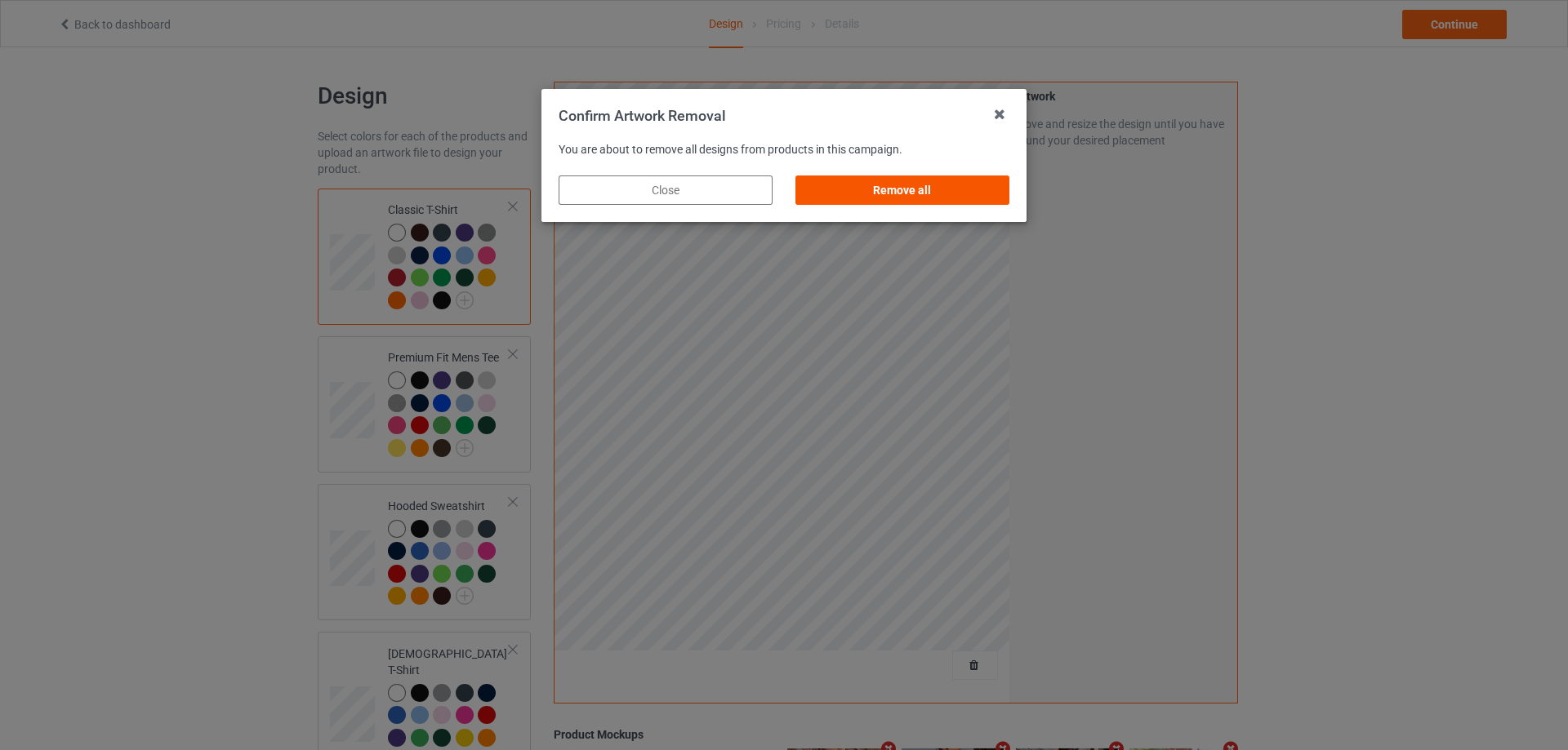
click at [950, 196] on div "Remove all" at bounding box center [902, 190] width 214 height 29
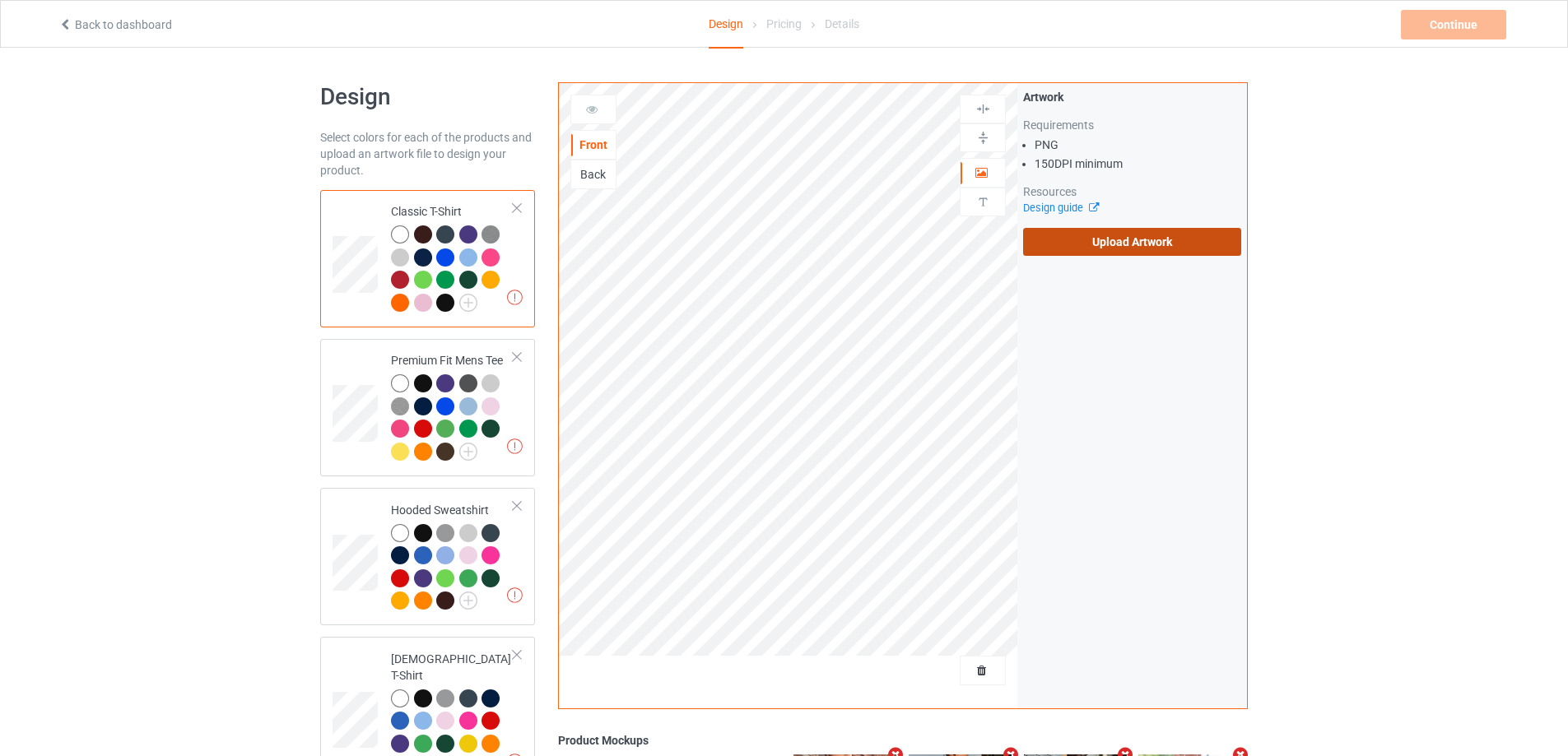
click at [1071, 243] on label "Upload Artwork" at bounding box center [1132, 241] width 218 height 28
click at [0, 0] on input "Upload Artwork" at bounding box center [0, 0] width 0 height 0
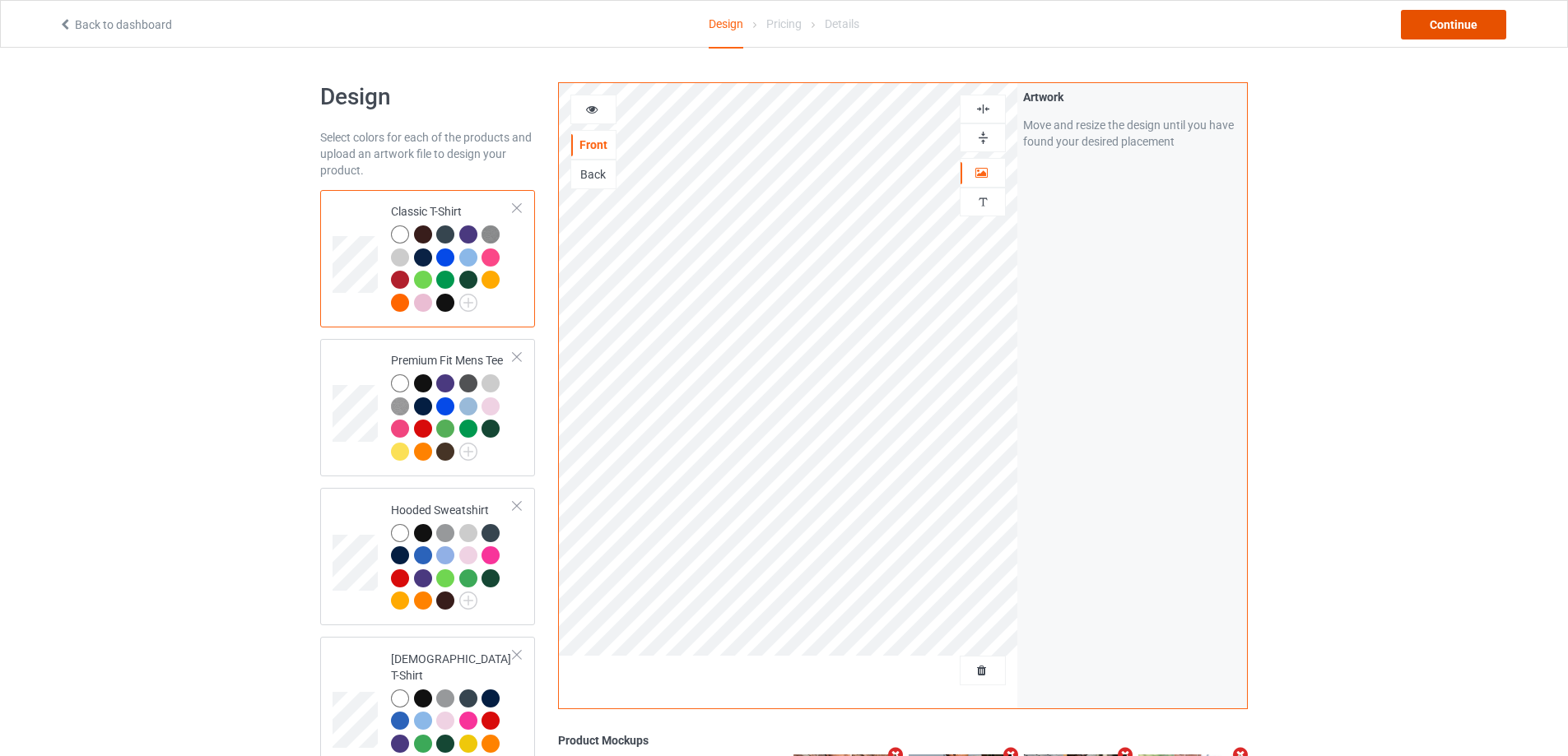
click at [1477, 24] on div "Continue" at bounding box center [1453, 24] width 105 height 29
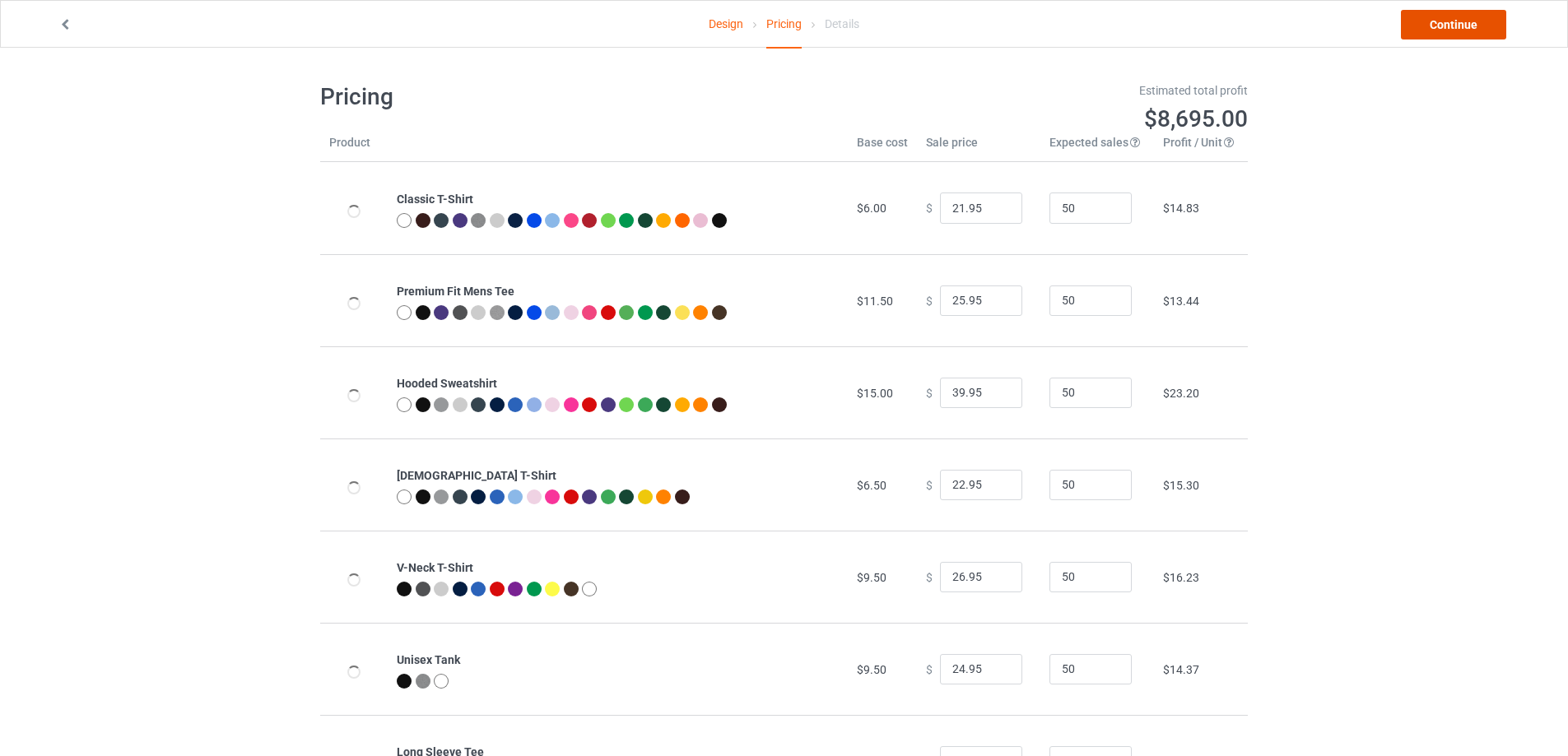
click at [1481, 21] on link "Continue" at bounding box center [1453, 24] width 105 height 29
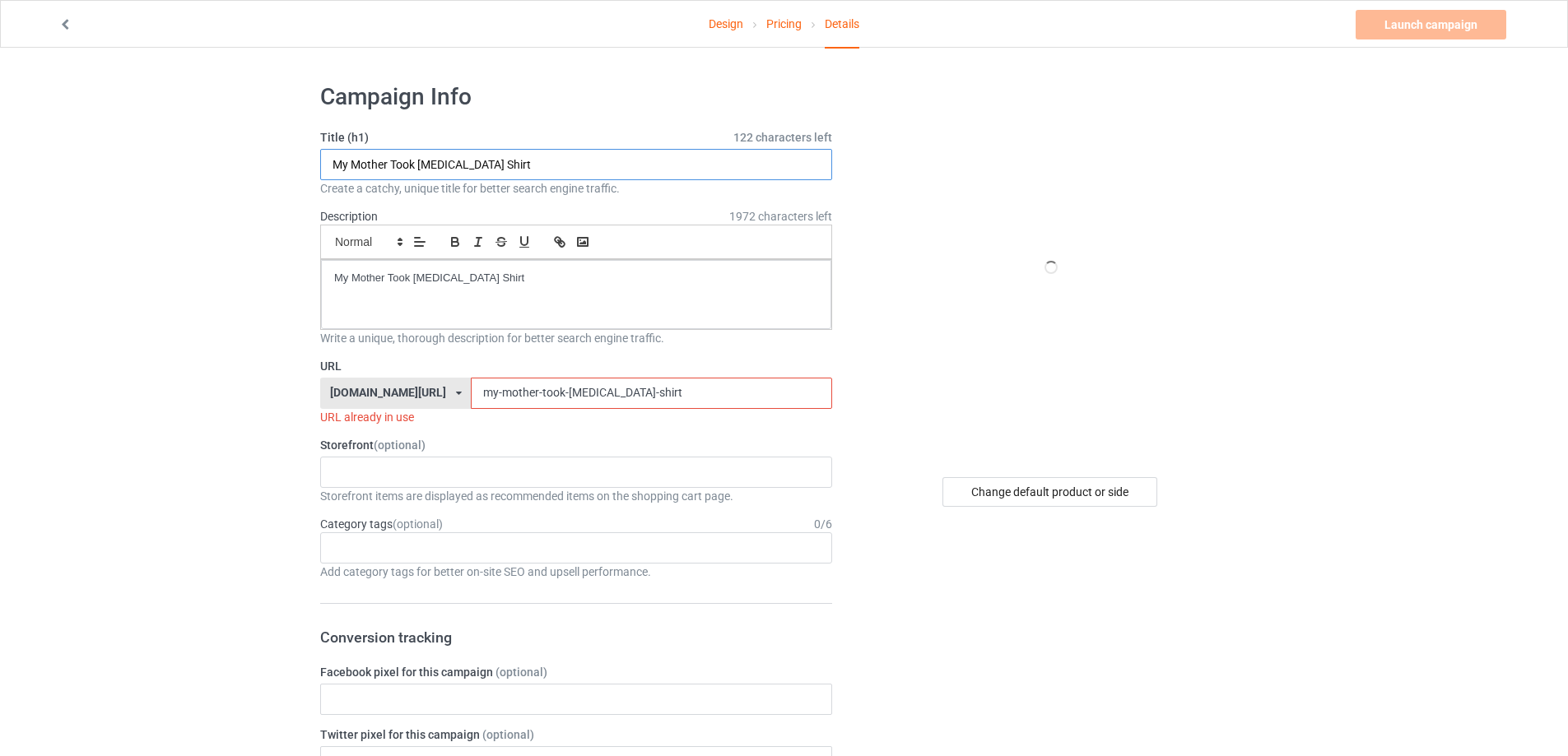
drag, startPoint x: 287, startPoint y: 167, endPoint x: 558, endPoint y: 279, distance: 293.2
paste input "[PERSON_NAME]"
drag, startPoint x: 558, startPoint y: 280, endPoint x: 203, endPoint y: 280, distance: 355.0
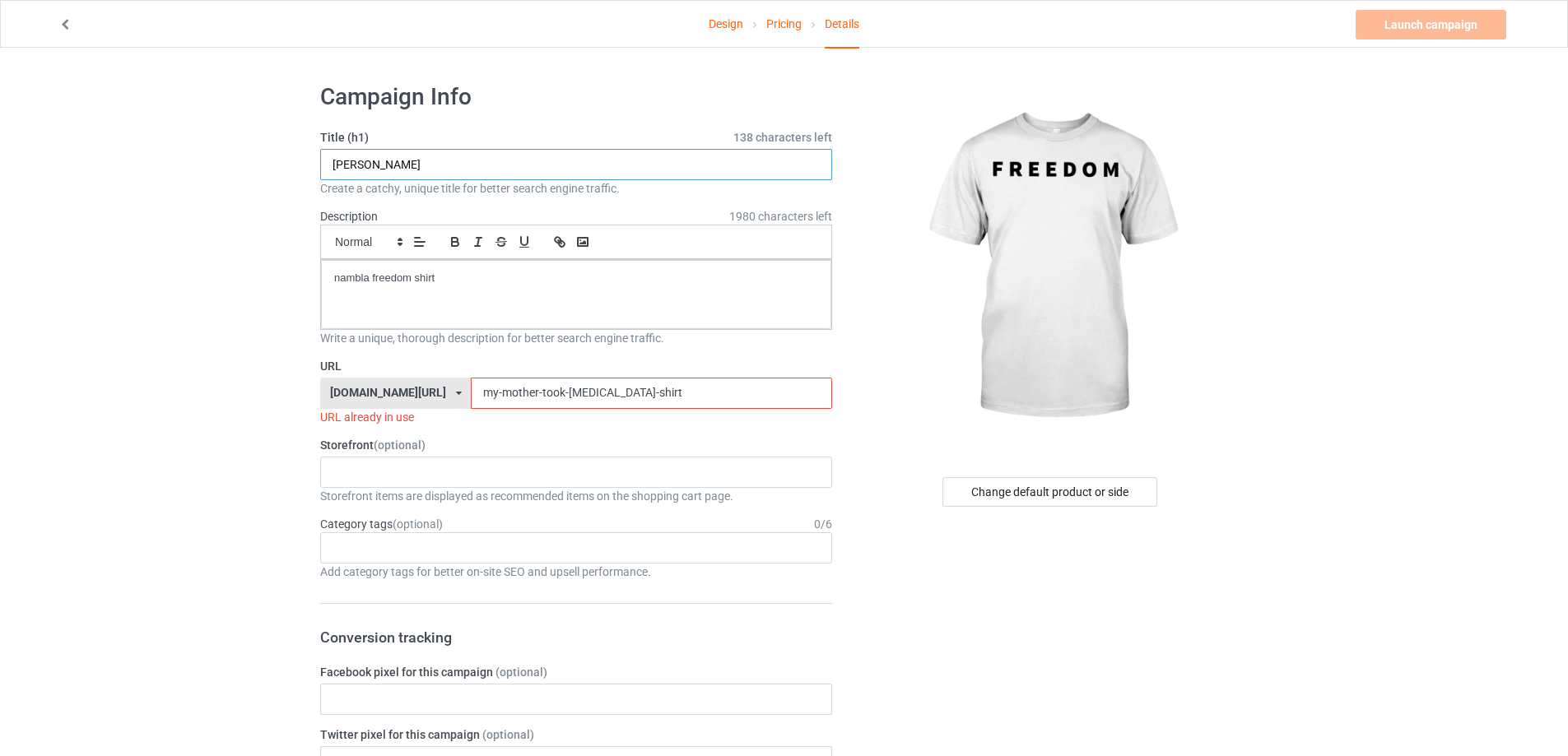
drag, startPoint x: 259, startPoint y: 163, endPoint x: 265, endPoint y: 216, distance: 53.3
paste input "nambla freedom shirt"
type input "nambla freedom shirt"
drag, startPoint x: 582, startPoint y: 392, endPoint x: 313, endPoint y: 376, distance: 269.5
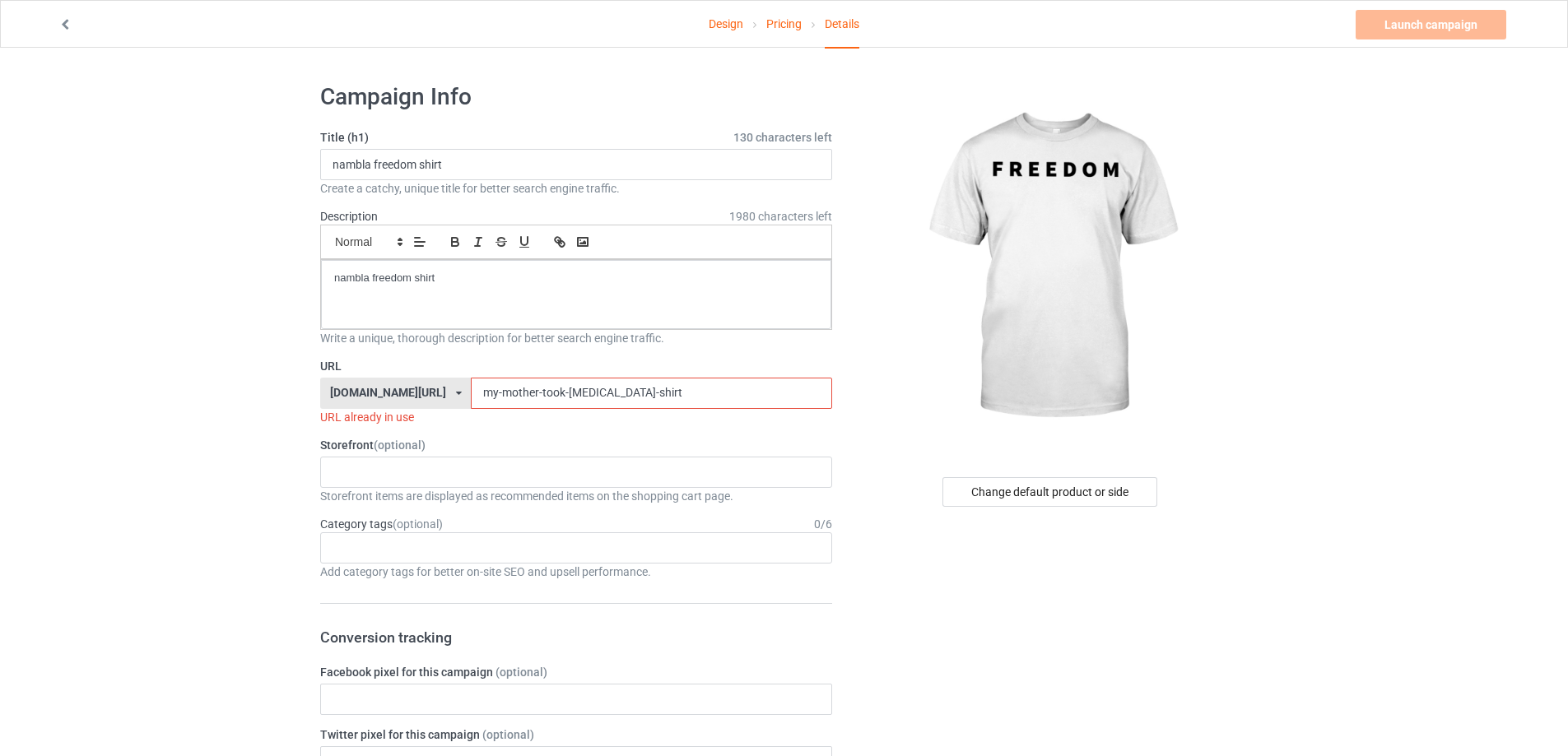
paste input "nambla freedom"
click at [477, 394] on input "nambla freedom shirt" at bounding box center [651, 393] width 360 height 31
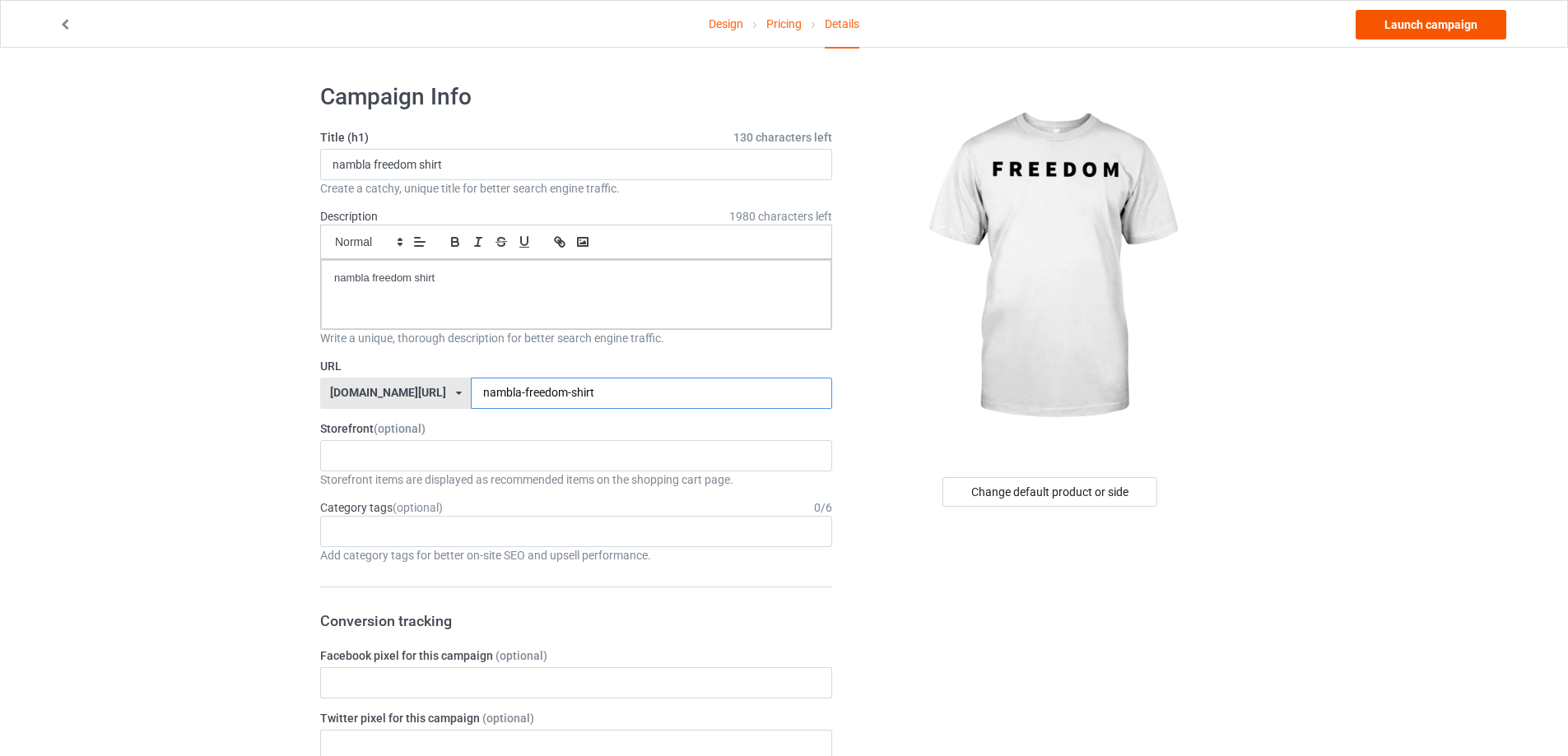
type input "nambla-freedom-shirt"
click at [1421, 25] on link "Launch campaign" at bounding box center [1431, 24] width 151 height 29
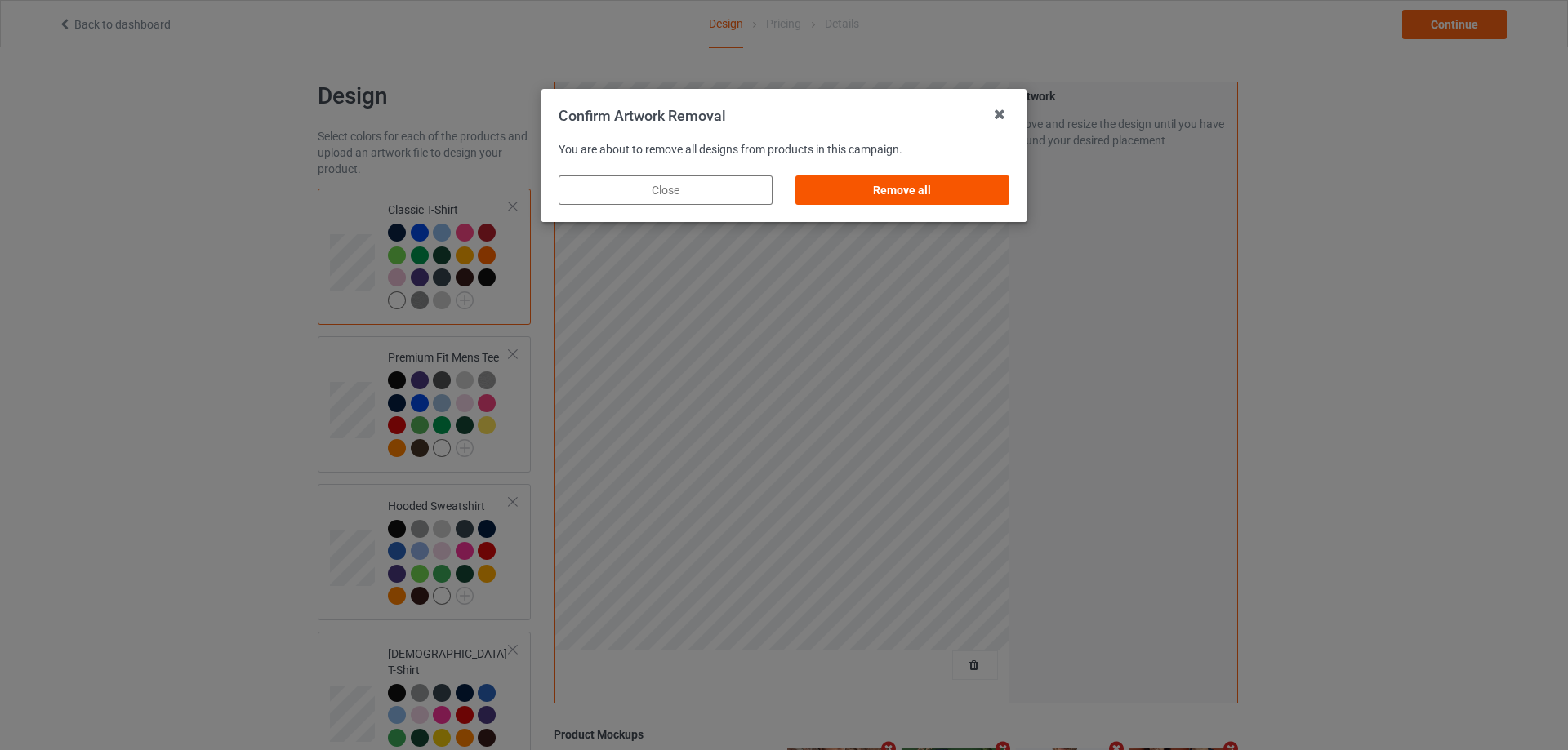
click at [970, 189] on div "Remove all" at bounding box center [902, 190] width 214 height 29
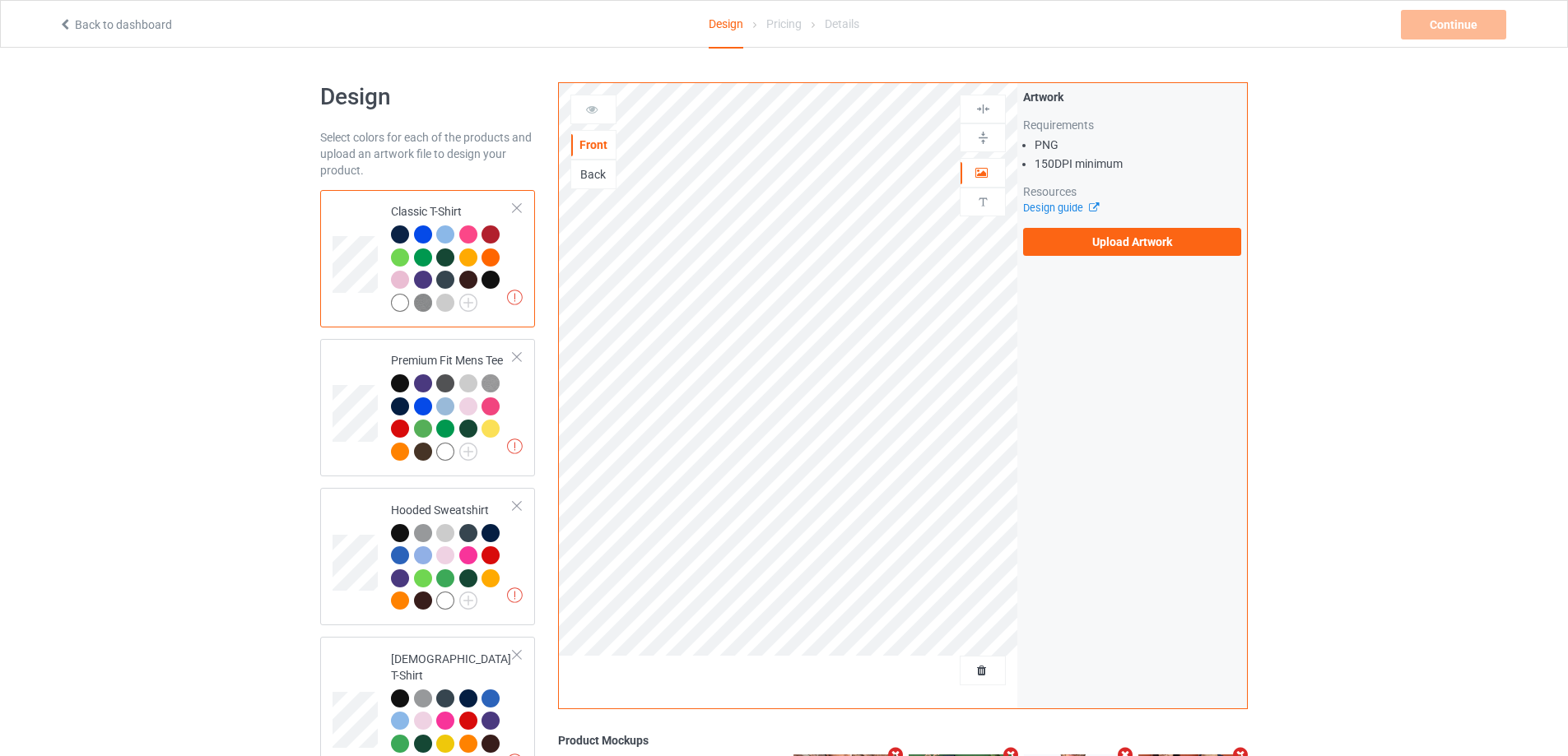
click at [1072, 261] on div "Artwork Requirements PNG 150 DPI minimum Resources Design guide Upload Artwork" at bounding box center [1132, 172] width 229 height 178
click at [1078, 250] on label "Upload Artwork" at bounding box center [1132, 241] width 218 height 28
click at [0, 0] on input "Upload Artwork" at bounding box center [0, 0] width 0 height 0
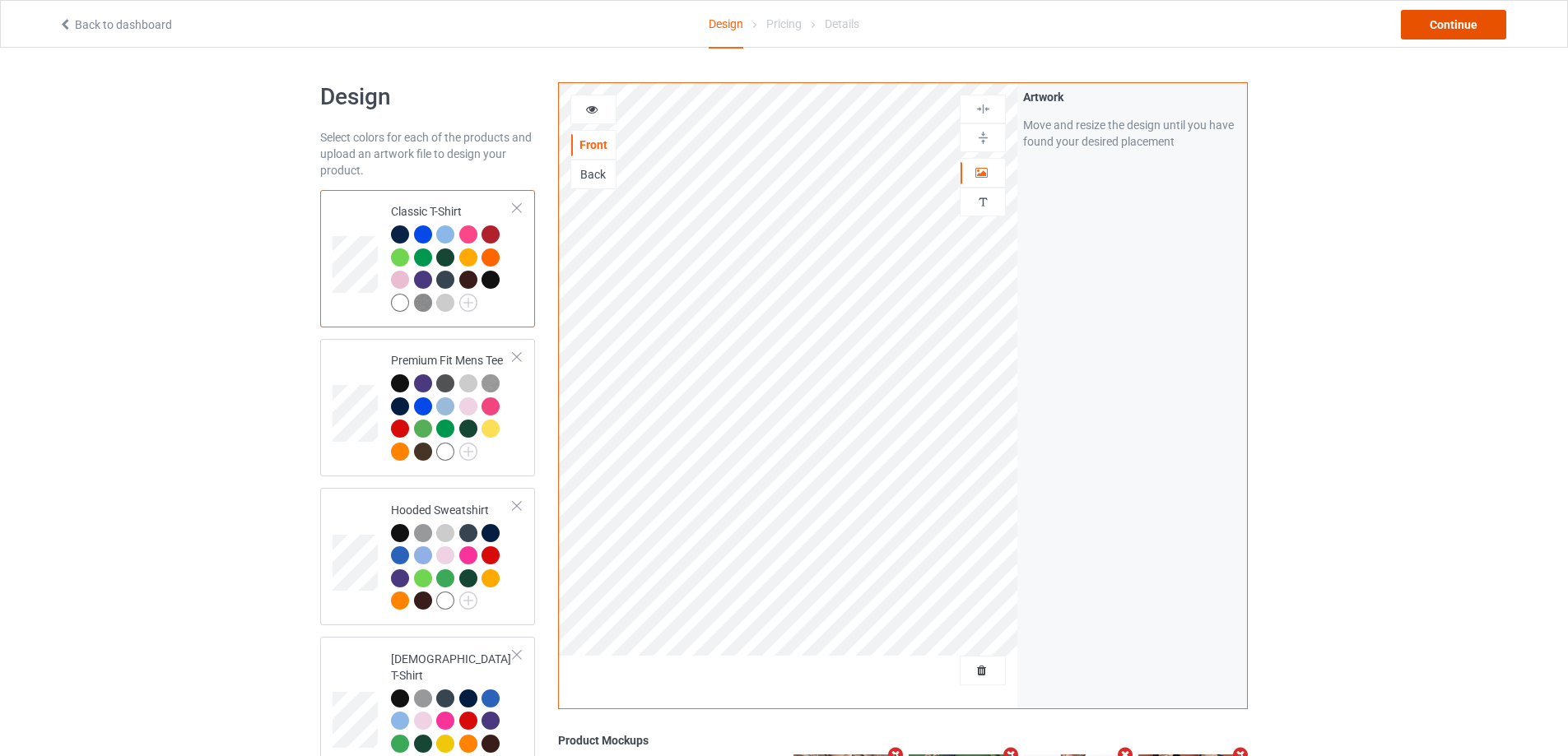
click at [1452, 15] on div "Continue" at bounding box center [1453, 24] width 105 height 29
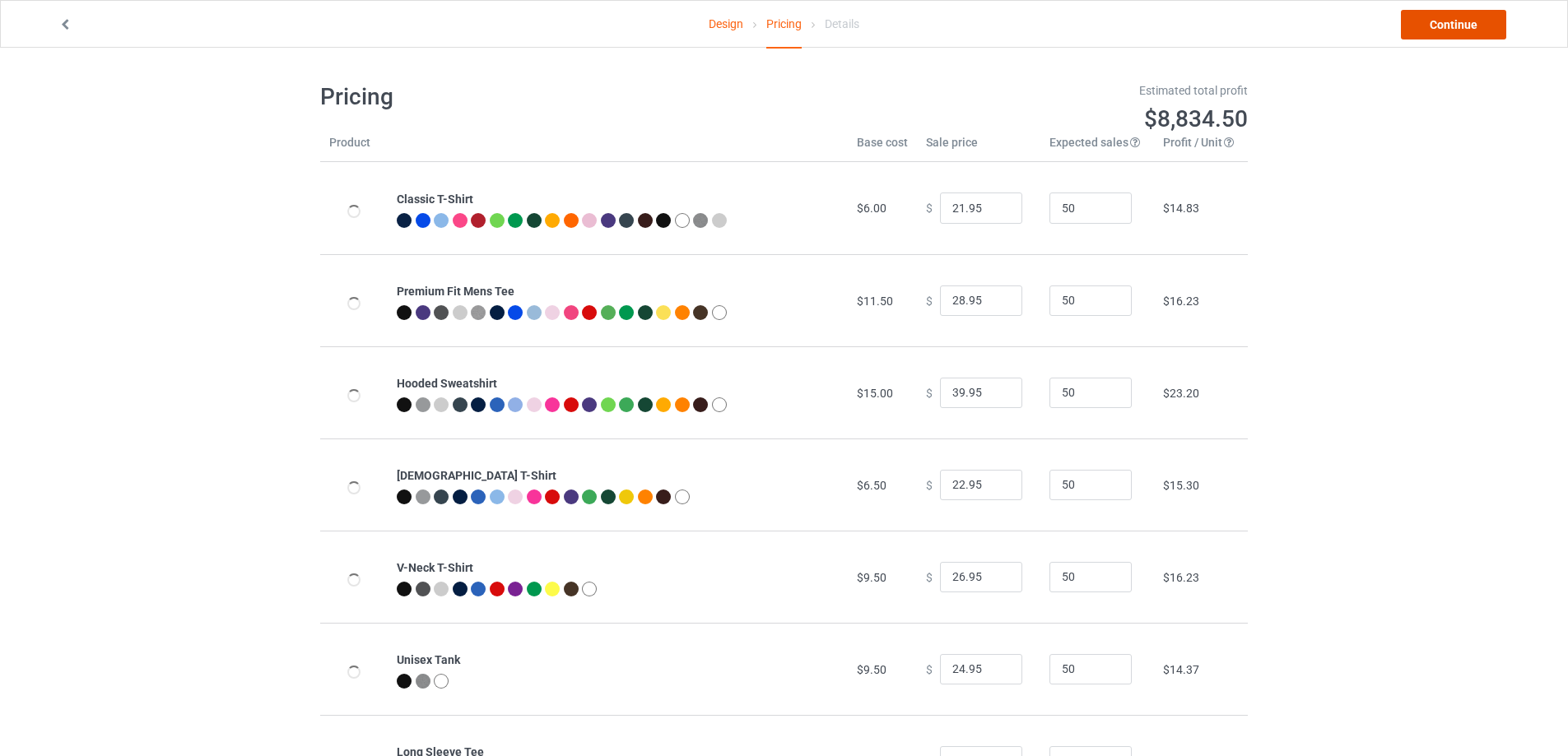
click at [1462, 18] on link "Continue" at bounding box center [1453, 24] width 105 height 29
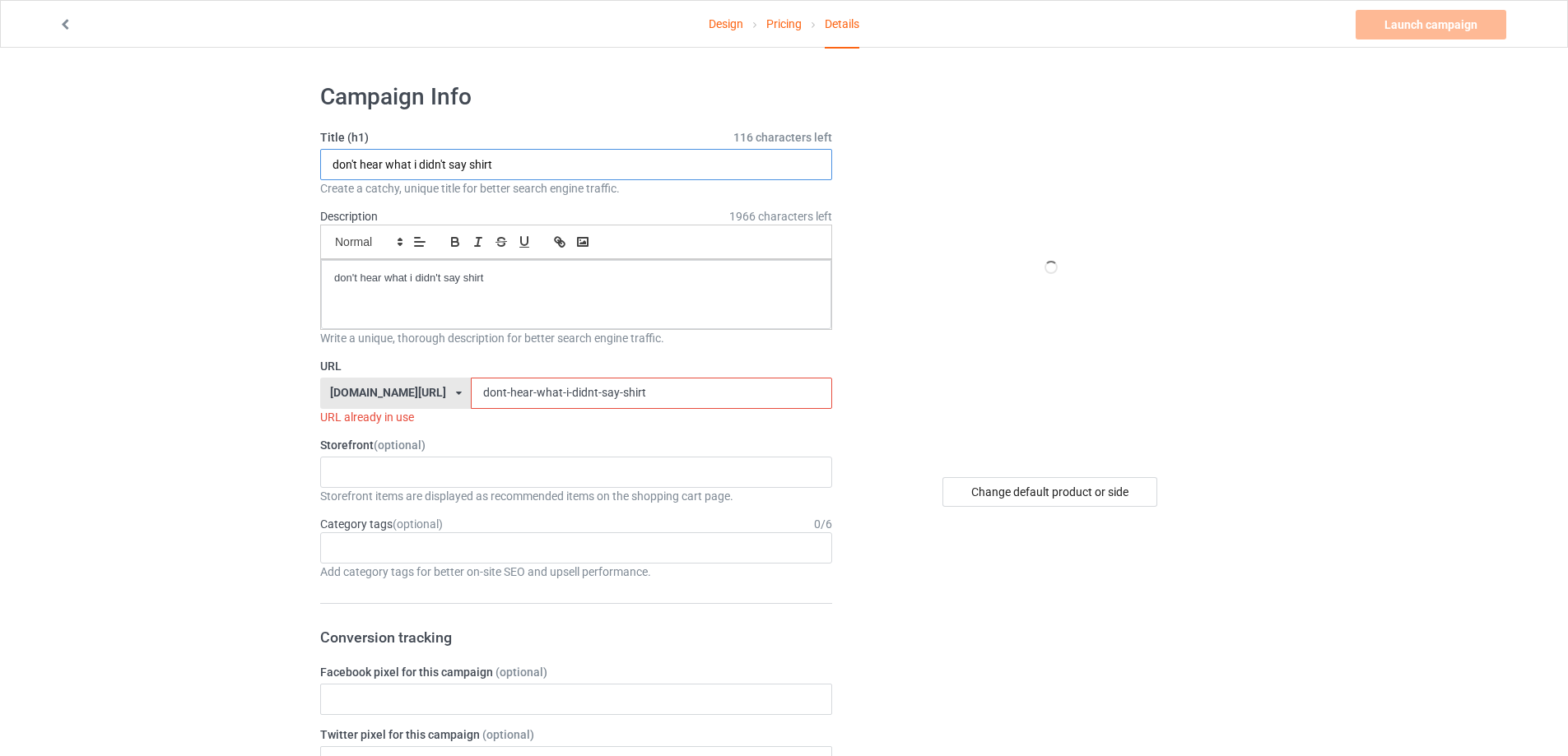
drag, startPoint x: 197, startPoint y: 172, endPoint x: 376, endPoint y: 267, distance: 202.6
paste input "an quinn 94 let it foing rip salisbury universit"
type input "dan quinn 94 let it foing rip salisbury university shirt"
drag, startPoint x: 563, startPoint y: 295, endPoint x: 264, endPoint y: 268, distance: 300.2
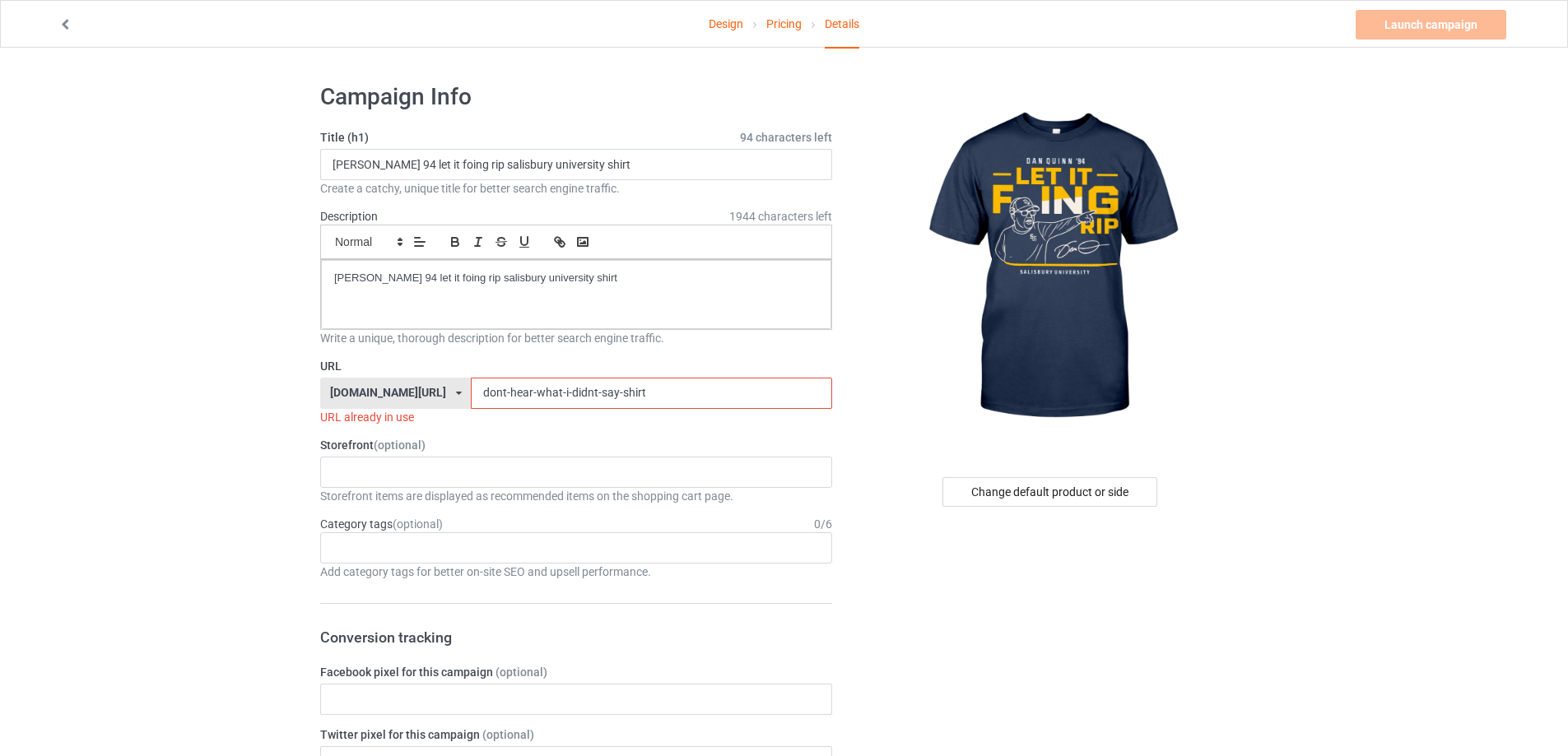
drag, startPoint x: 620, startPoint y: 391, endPoint x: 410, endPoint y: 390, distance: 210.0
click at [410, 390] on div "teechip.com/ teetrendus.com/ teechip.com/ 5cd2f964b197f721e1cad219 587d0d41cee3…" at bounding box center [576, 393] width 512 height 31
paste input "an-quinn-94-let-it-foing-rip-salisbury-university"
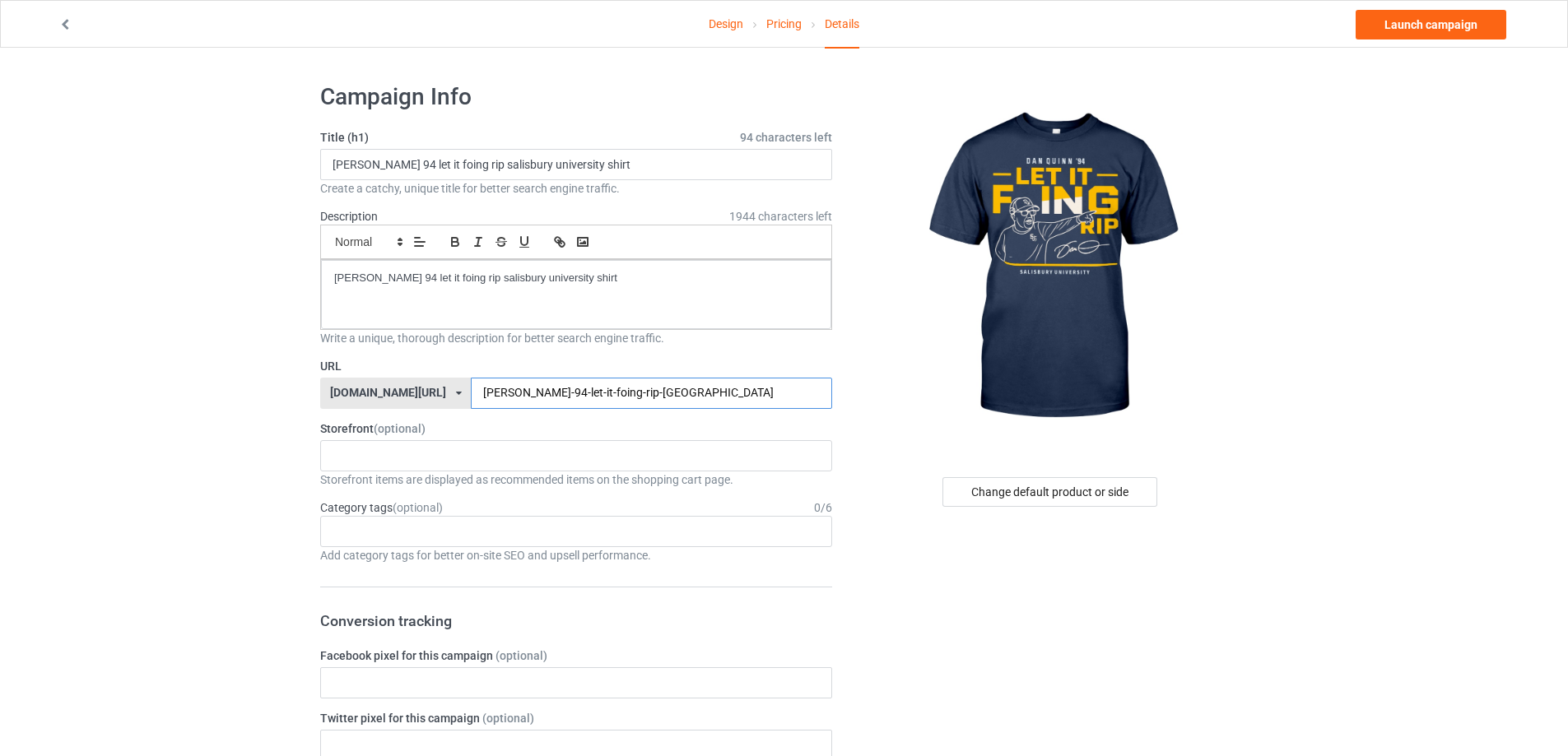
type input "dan-quinn-94-let-it-foing-rip-salisbury-university"
click at [1428, 28] on link "Launch campaign" at bounding box center [1431, 24] width 151 height 29
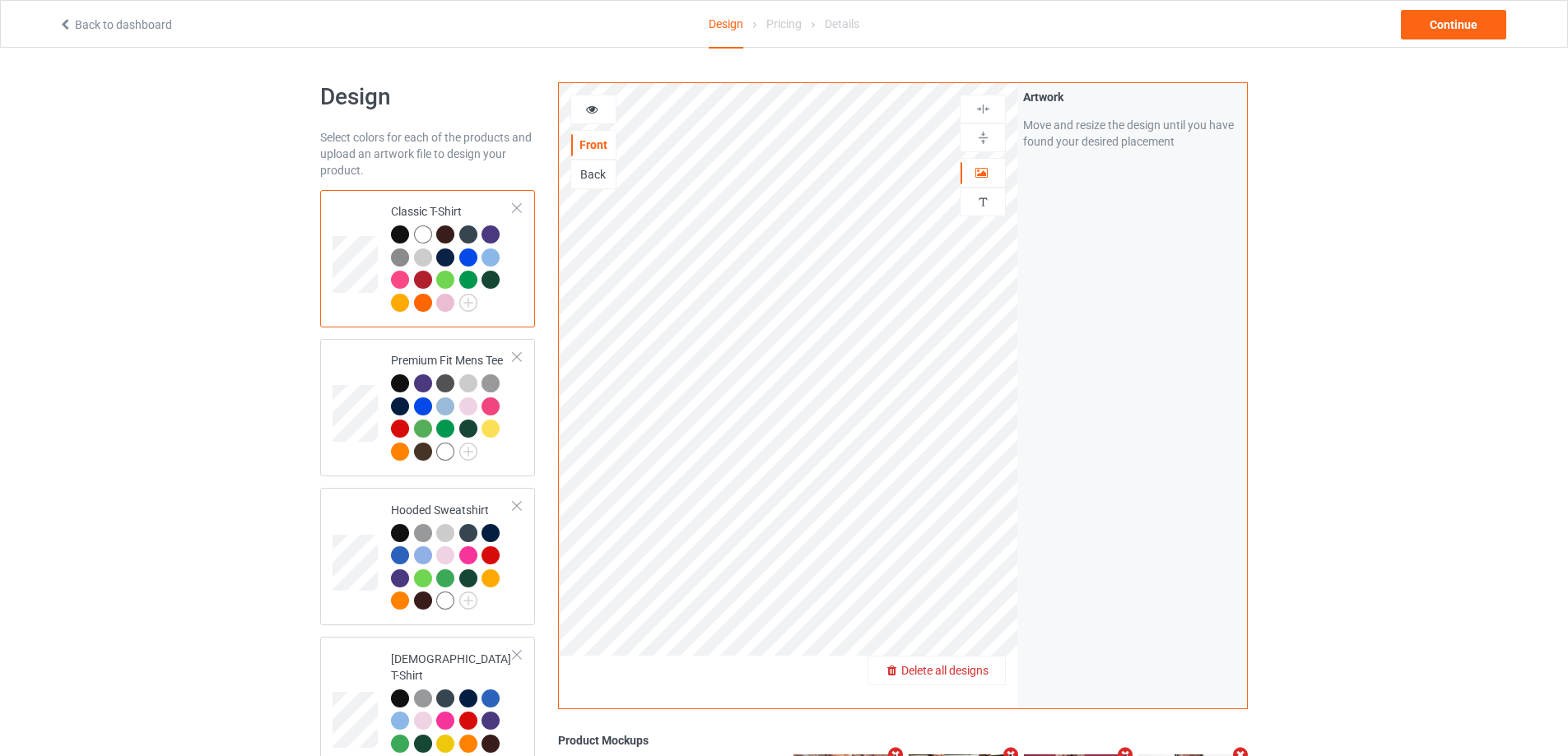
click at [978, 678] on span "Delete all designs" at bounding box center [945, 671] width 87 height 13
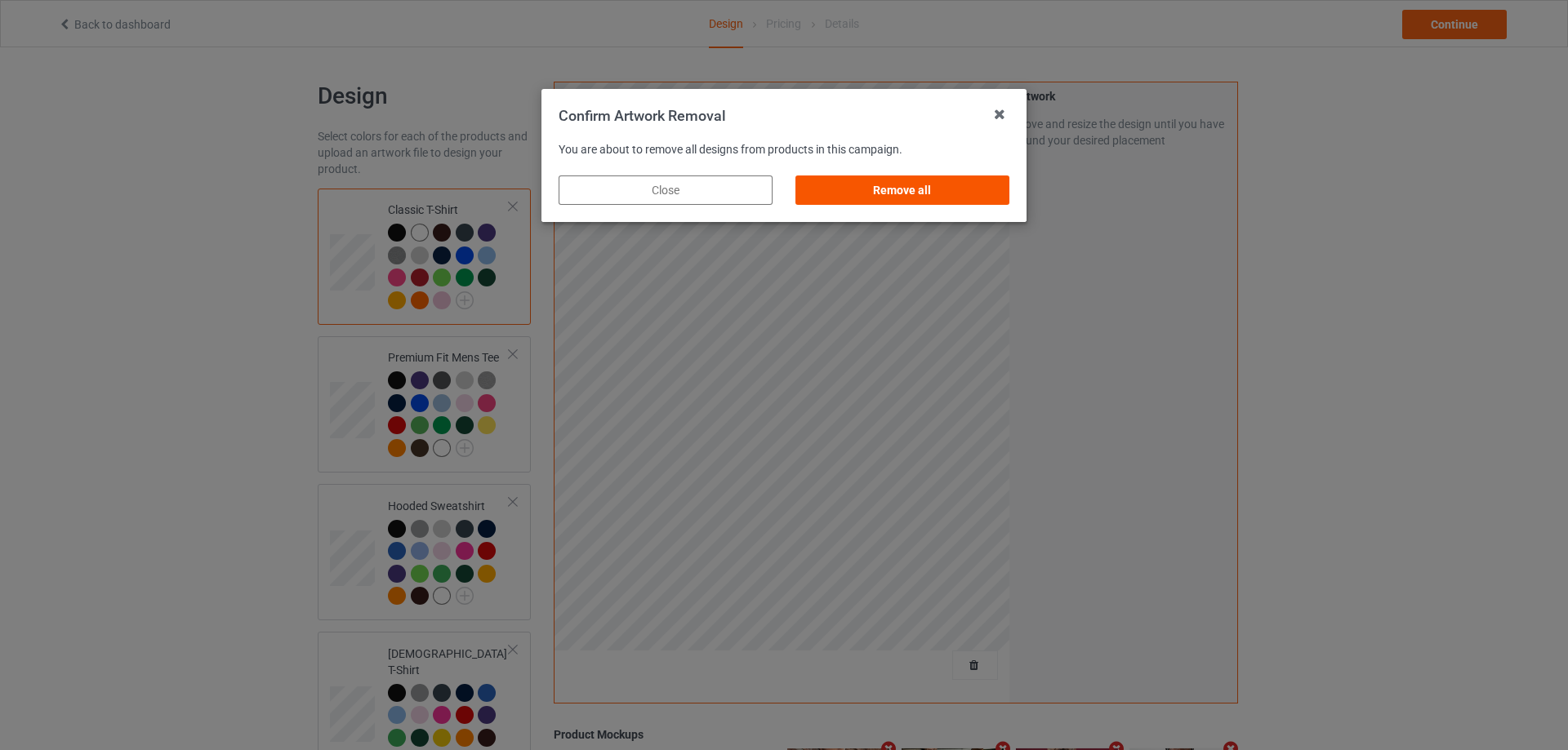
click at [962, 198] on div "Remove all" at bounding box center [902, 190] width 214 height 29
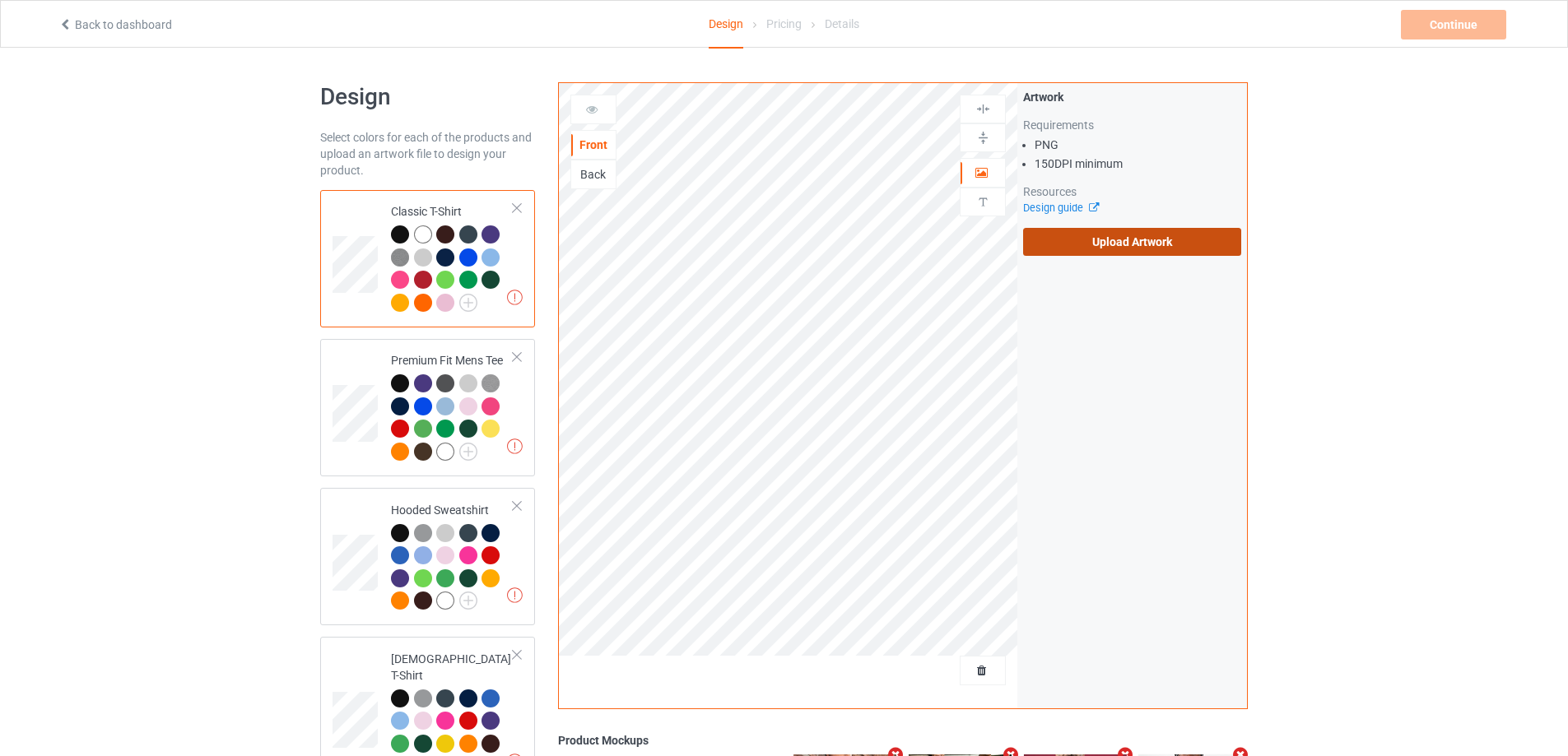
click at [1092, 234] on label "Upload Artwork" at bounding box center [1132, 241] width 218 height 28
click at [0, 0] on input "Upload Artwork" at bounding box center [0, 0] width 0 height 0
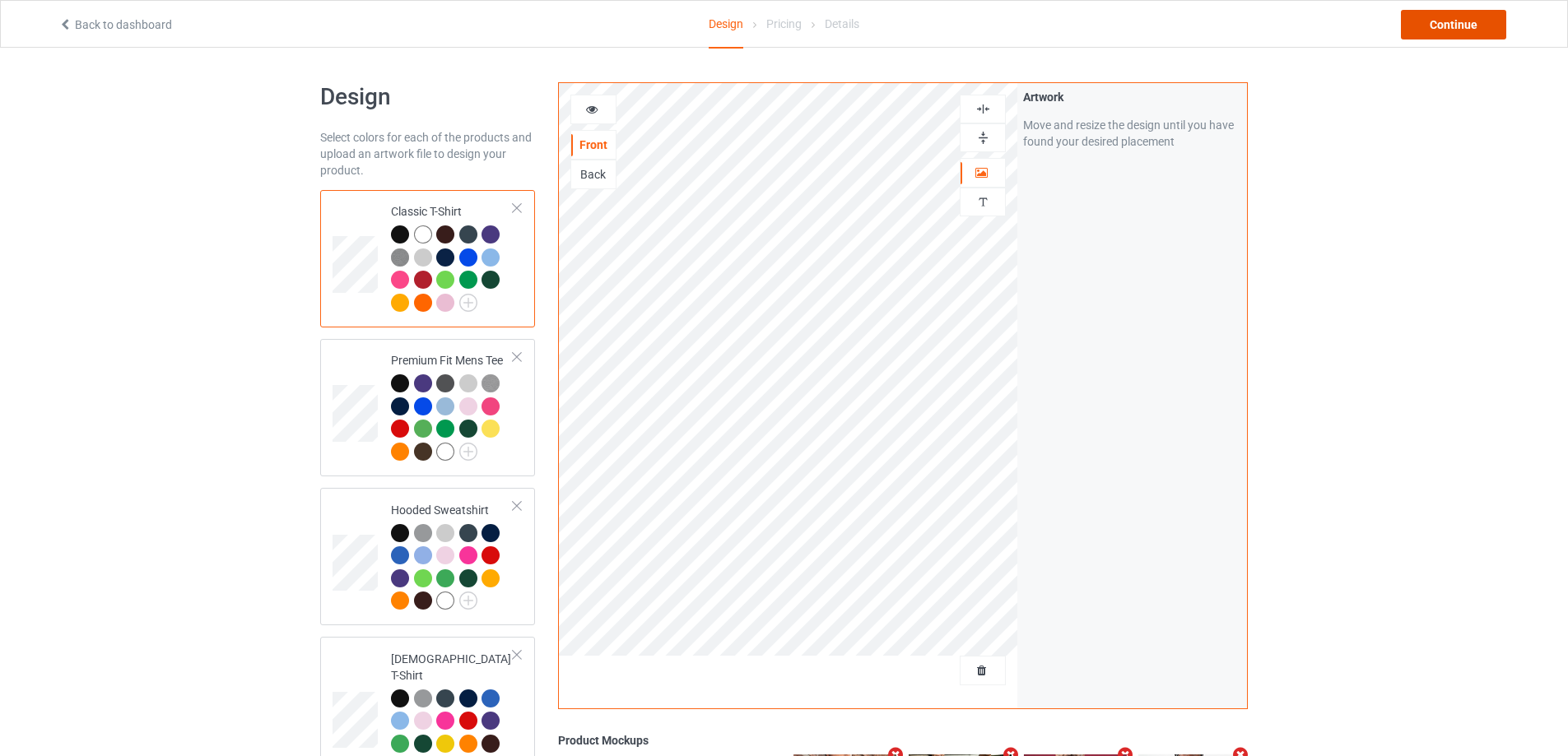
click at [1443, 30] on div "Continue" at bounding box center [1453, 24] width 105 height 29
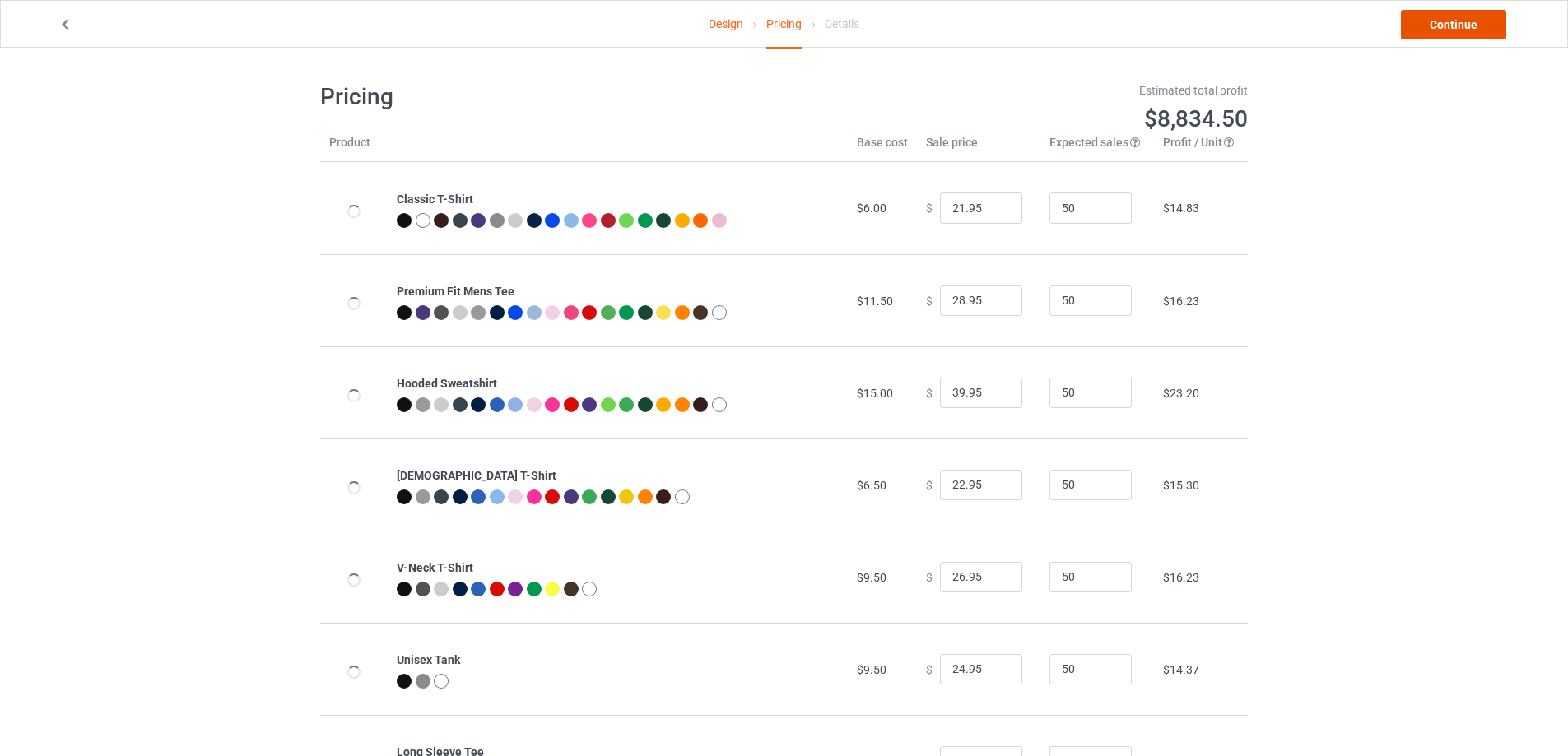
click at [1446, 26] on link "Continue" at bounding box center [1453, 24] width 105 height 29
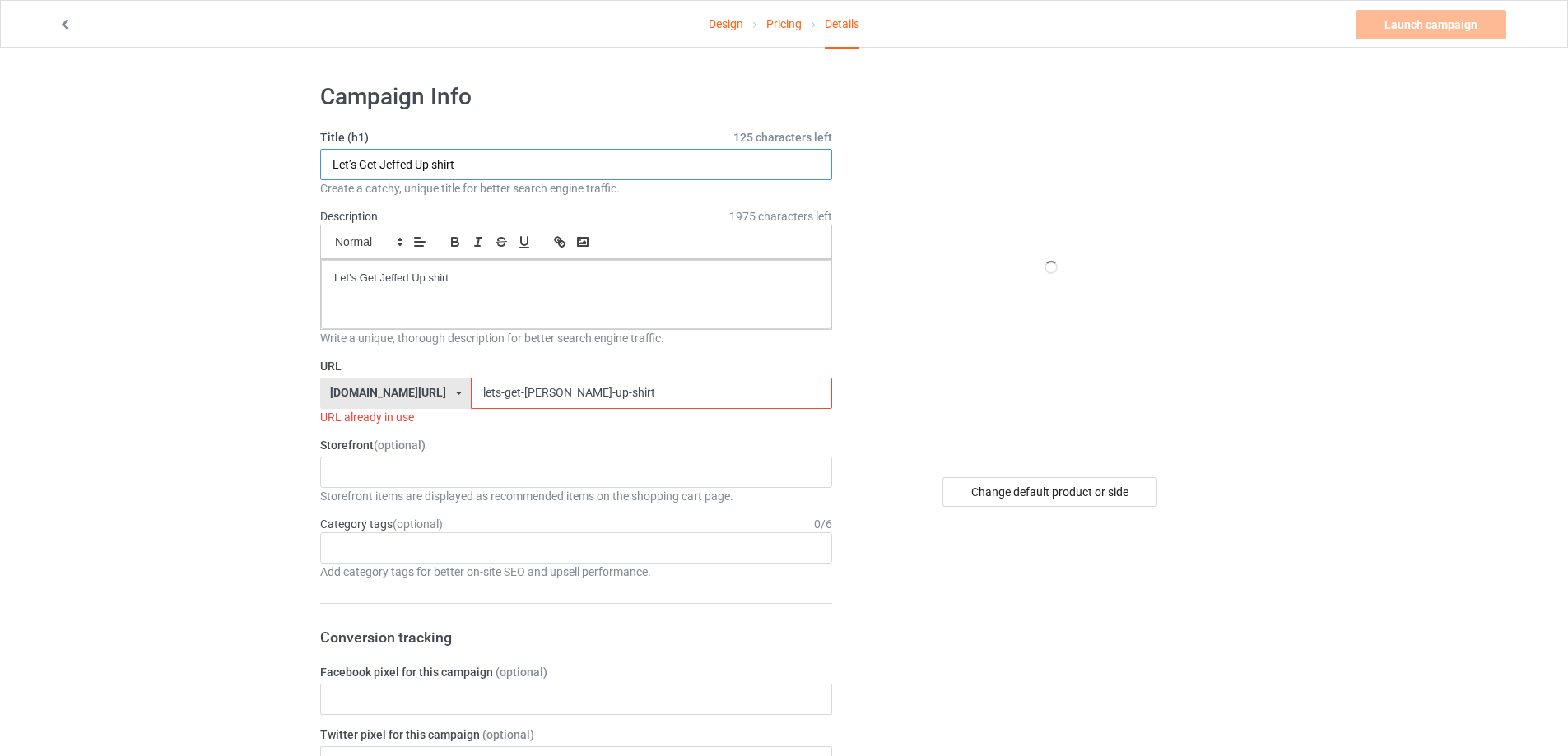
drag, startPoint x: 202, startPoint y: 172, endPoint x: 373, endPoint y: 229, distance: 180.2
paste input "fanum aphex twin windowlicker"
type input "fanum aphex twin windowlicker shirt"
drag, startPoint x: 411, startPoint y: 272, endPoint x: 215, endPoint y: 285, distance: 196.4
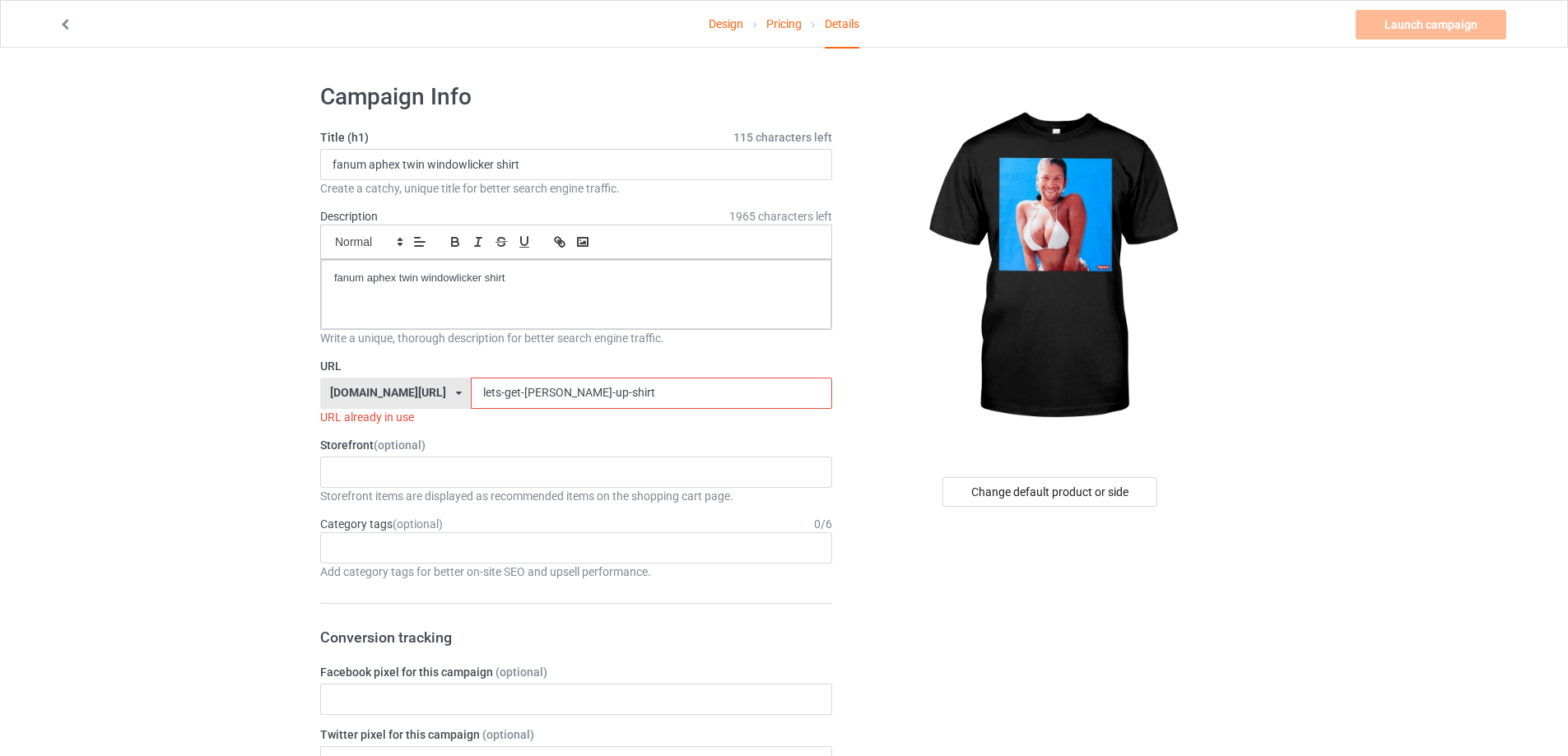
drag, startPoint x: 593, startPoint y: 396, endPoint x: 484, endPoint y: 348, distance: 119.1
click at [355, 391] on div "teechip.com/ teetrendus.com/ teechip.com/ 5cd2f964b197f721e1cad219 587d0d41cee3…" at bounding box center [576, 393] width 512 height 31
paste input "fanum-aphex-twin-windowlicker"
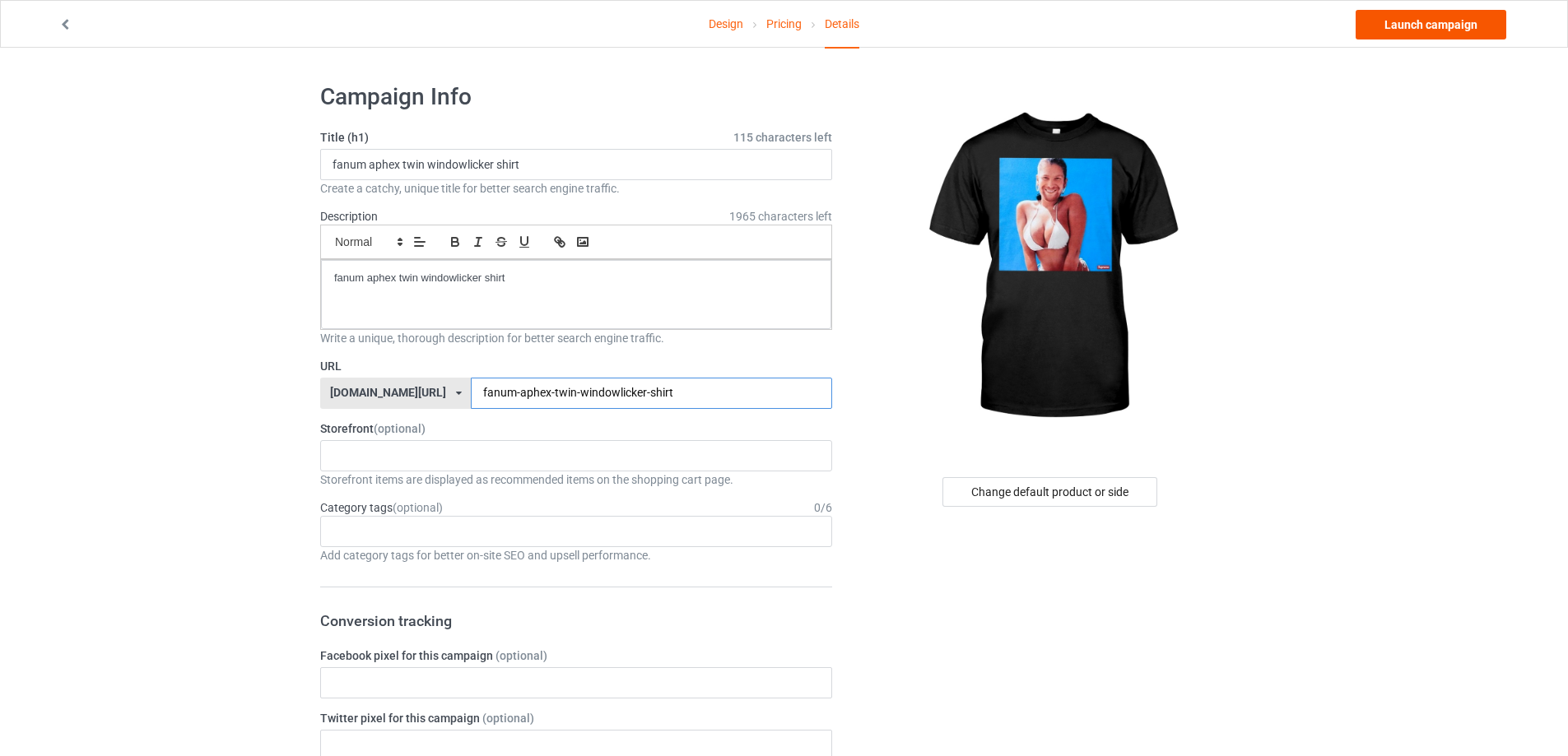
type input "fanum-aphex-twin-windowlicker-shirt"
click at [1415, 21] on link "Launch campaign" at bounding box center [1431, 24] width 151 height 29
